Goal: Task Accomplishment & Management: Use online tool/utility

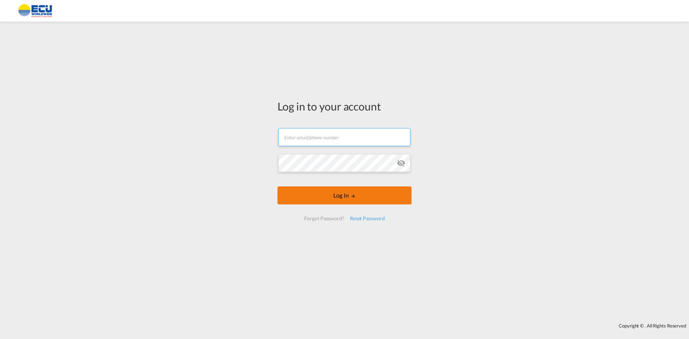
type input "[EMAIL_ADDRESS][DOMAIN_NAME]"
click at [329, 197] on button "Log In" at bounding box center [344, 196] width 134 height 18
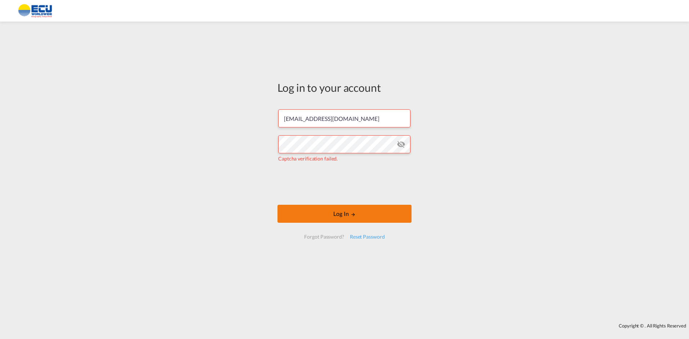
click at [345, 216] on button "Log In" at bounding box center [344, 214] width 134 height 18
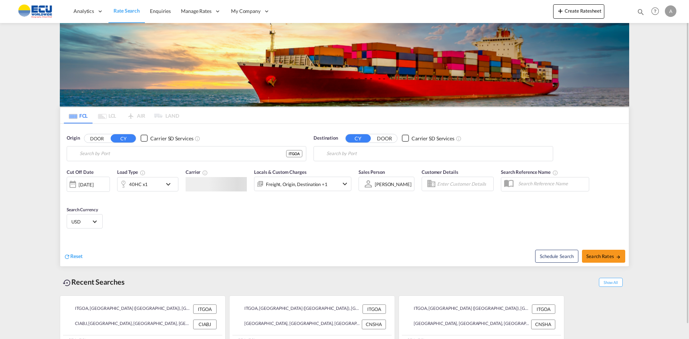
type input "[GEOGRAPHIC_DATA] ([GEOGRAPHIC_DATA]), [GEOGRAPHIC_DATA]"
type input "[GEOGRAPHIC_DATA], CIABJ"
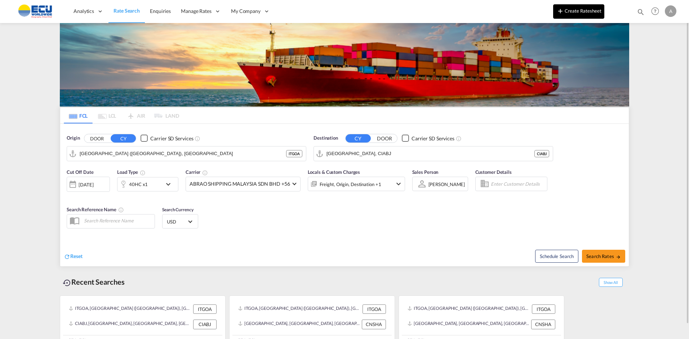
click at [586, 12] on button "Create Ratesheet" at bounding box center [578, 11] width 51 height 14
